Goal: Information Seeking & Learning: Learn about a topic

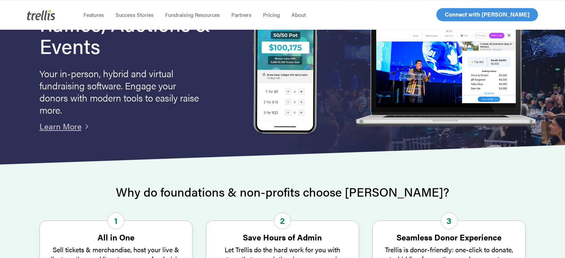
scroll to position [20, 0]
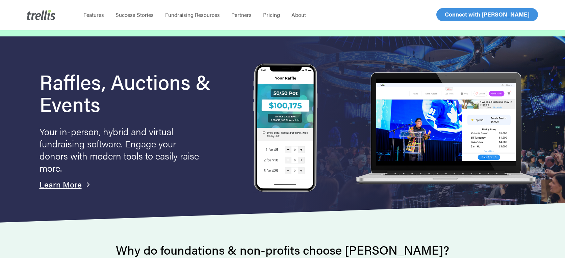
click at [61, 186] on link "Learn More" at bounding box center [60, 184] width 42 height 11
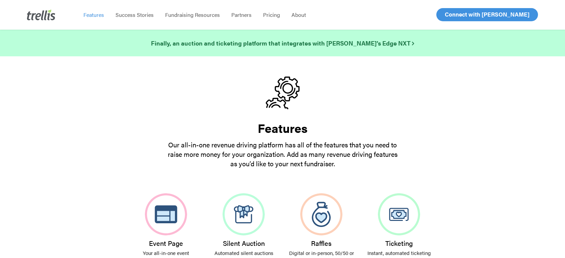
scroll to position [172, 0]
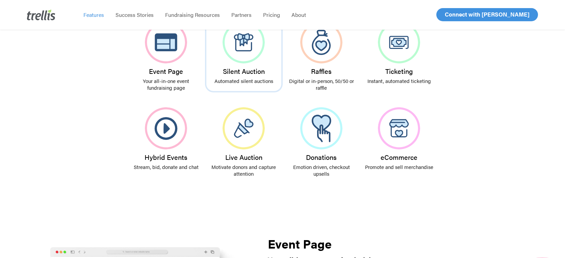
click at [243, 52] on img at bounding box center [243, 42] width 42 height 42
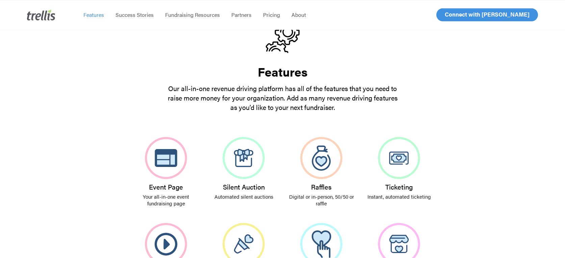
scroll to position [69, 0]
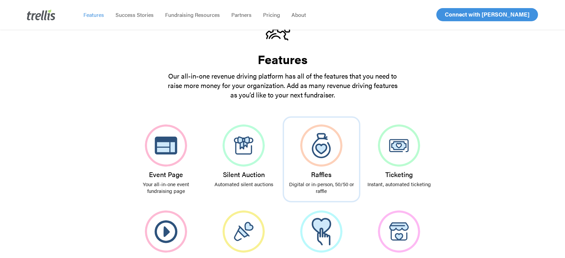
click at [324, 144] on img at bounding box center [321, 146] width 42 height 42
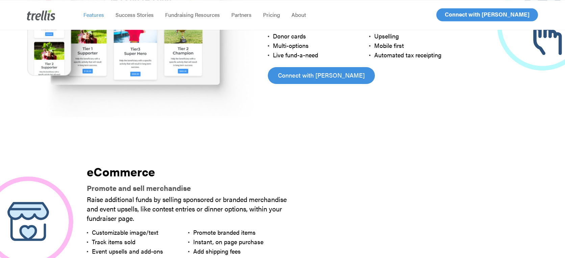
scroll to position [1680, 0]
